Goal: Transaction & Acquisition: Purchase product/service

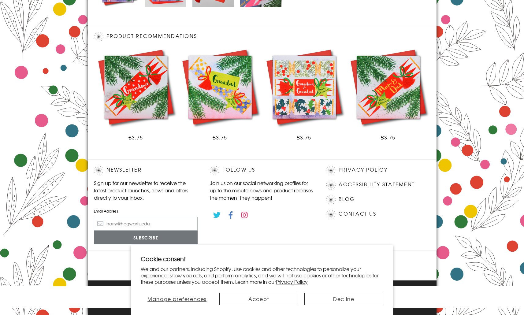
scroll to position [316, 0]
